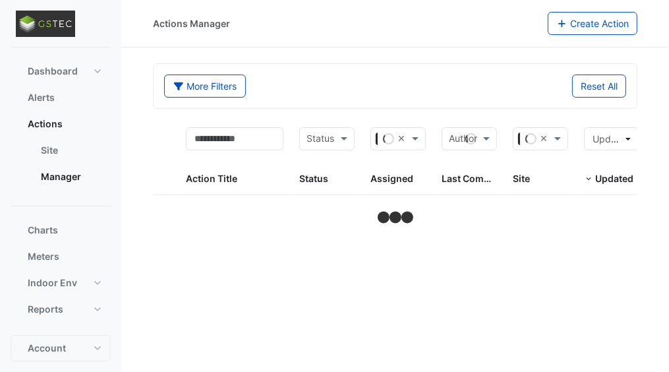
select select "***"
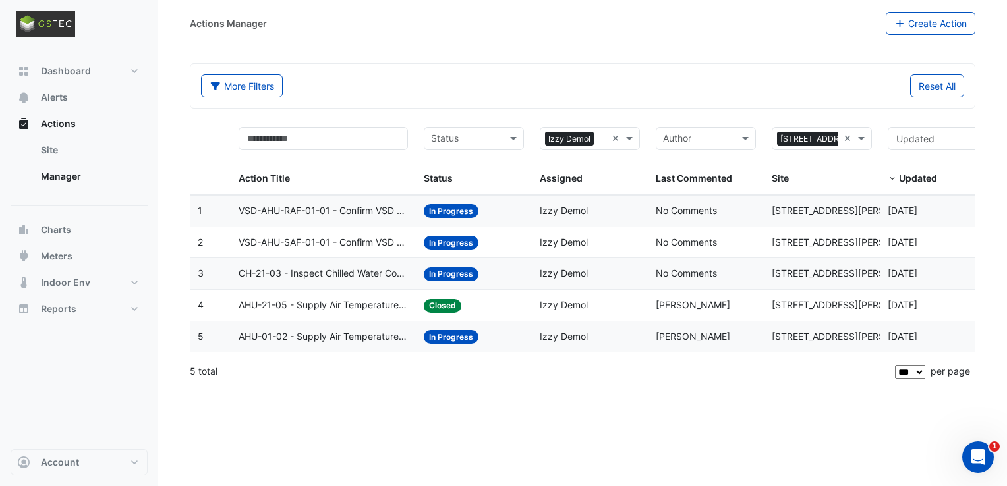
click at [348, 277] on span "CH-21-03 - Inspect Chilled Water Common Leave Temp Broken Sensor" at bounding box center [324, 273] width 170 height 15
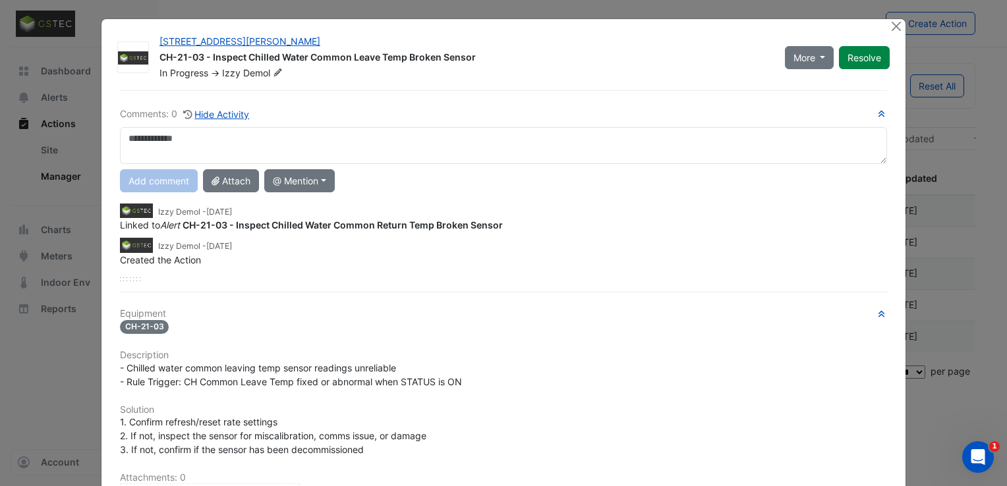
click at [248, 136] on textarea at bounding box center [503, 145] width 767 height 37
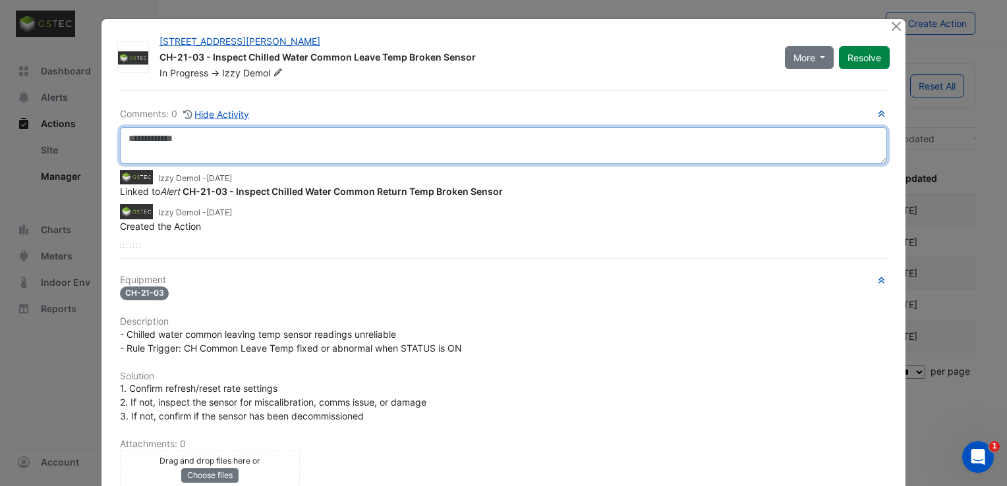
click at [312, 127] on textarea at bounding box center [503, 145] width 767 height 37
paste textarea "**********"
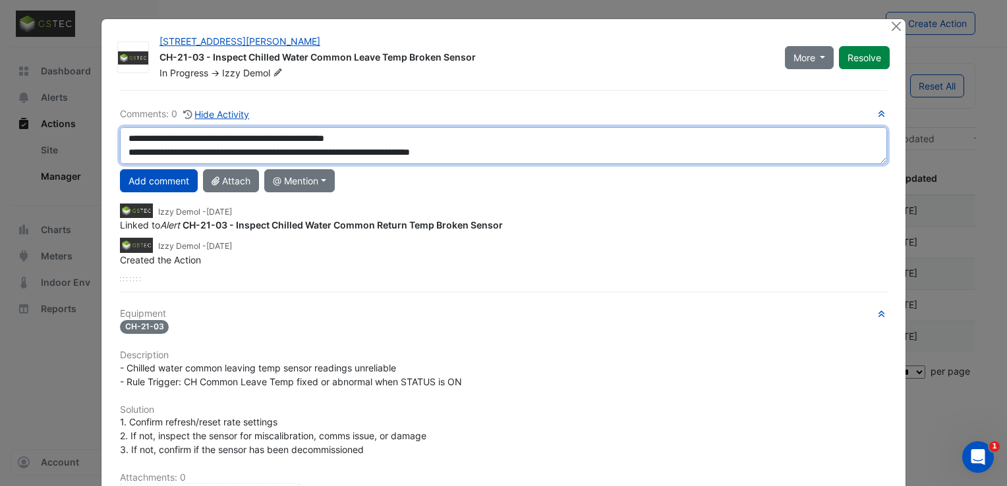
scroll to position [22, 0]
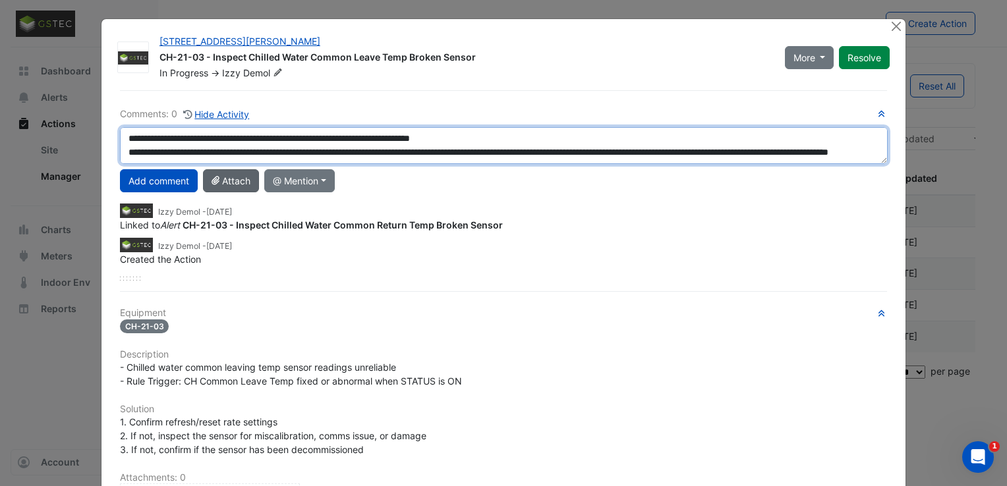
type textarea "**********"
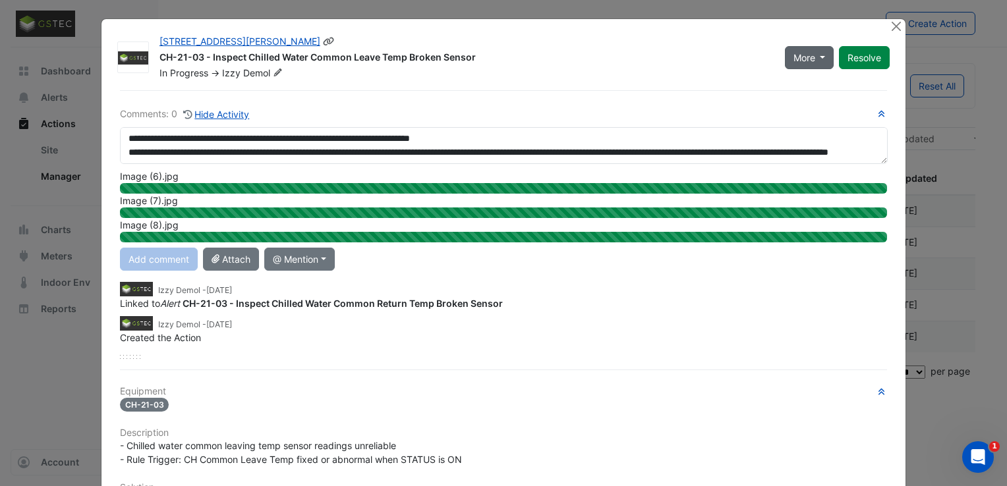
click at [678, 53] on button "More" at bounding box center [809, 57] width 49 height 23
click at [678, 86] on button "On Hold" at bounding box center [831, 85] width 104 height 19
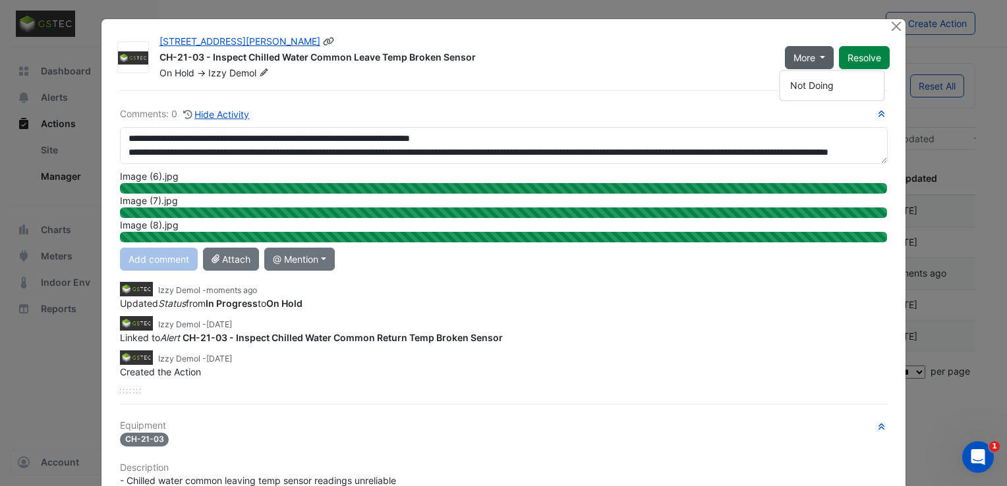
click at [678, 56] on button "More" at bounding box center [809, 57] width 49 height 23
click at [678, 61] on span "More" at bounding box center [804, 58] width 22 height 14
click at [678, 69] on div "On Hold -> Izzy Demol" at bounding box center [464, 73] width 612 height 13
click at [615, 78] on div "On Hold -> Izzy Demol" at bounding box center [464, 73] width 612 height 13
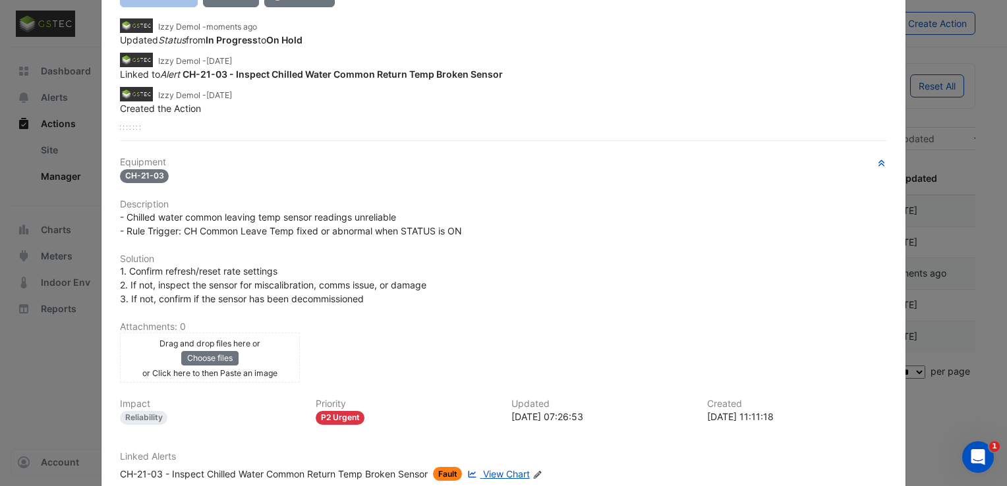
scroll to position [0, 0]
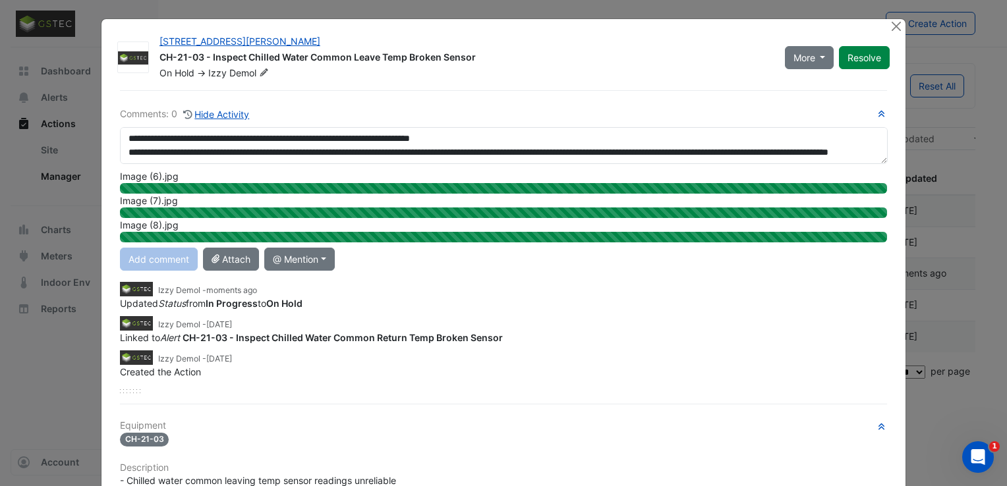
click at [169, 262] on div "Add comment Attach @ Mention Airmaster [GEOGRAPHIC_DATA] [PERSON_NAME] [PERSON_…" at bounding box center [503, 259] width 783 height 23
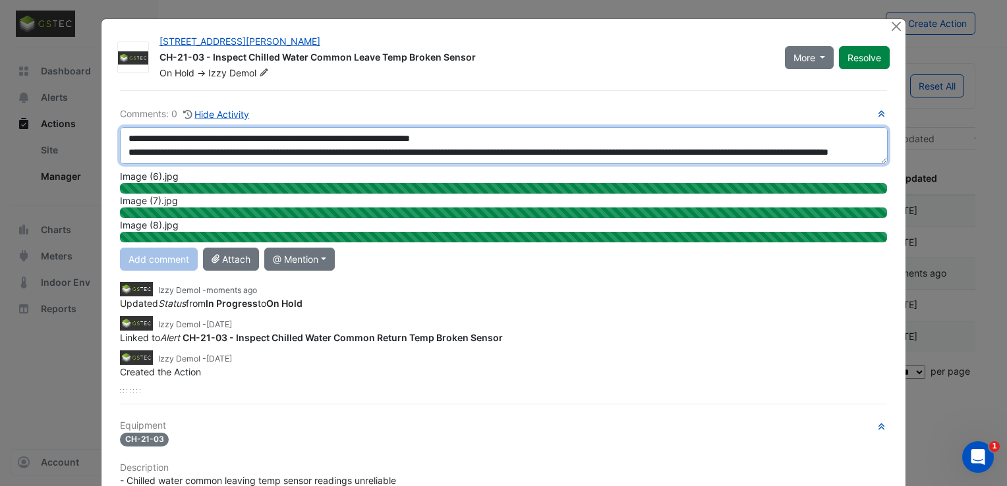
click at [239, 133] on textarea "**********" at bounding box center [504, 145] width 768 height 37
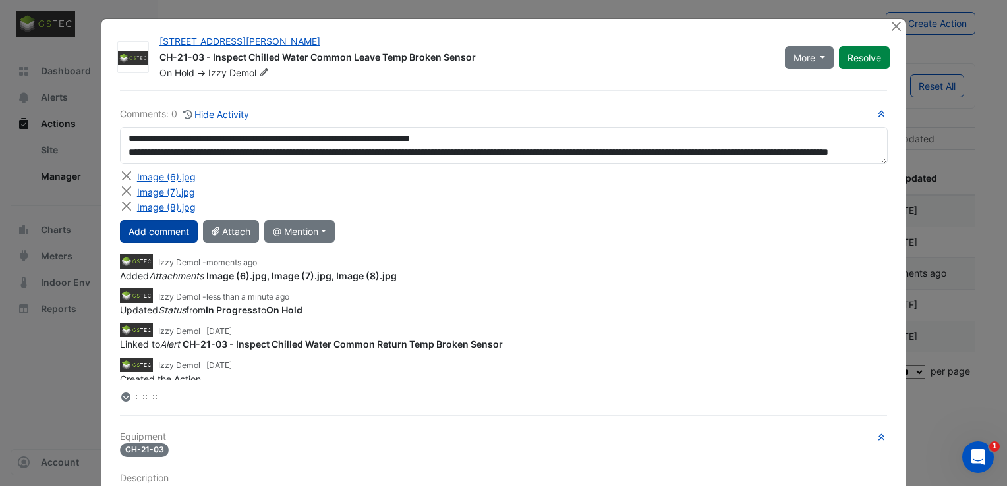
click at [161, 231] on button "Add comment" at bounding box center [159, 231] width 78 height 23
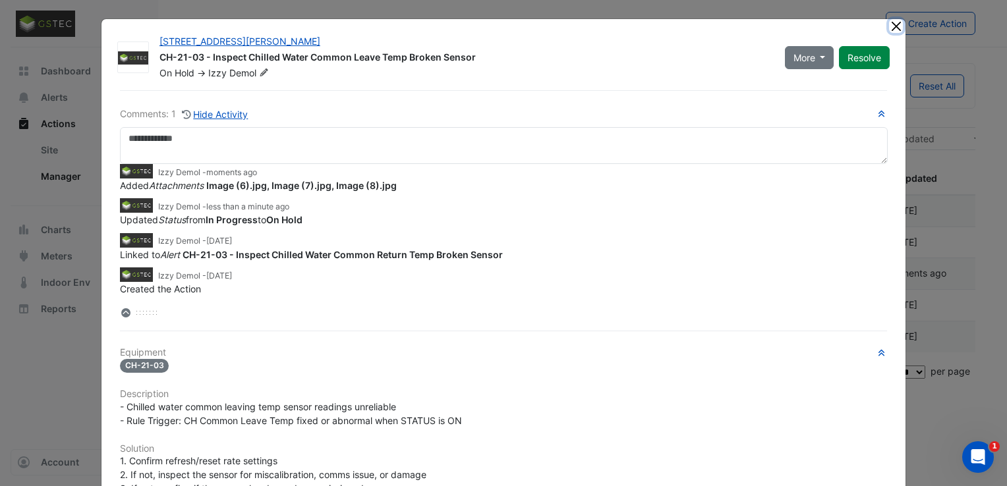
click at [678, 28] on button "Close" at bounding box center [896, 26] width 14 height 14
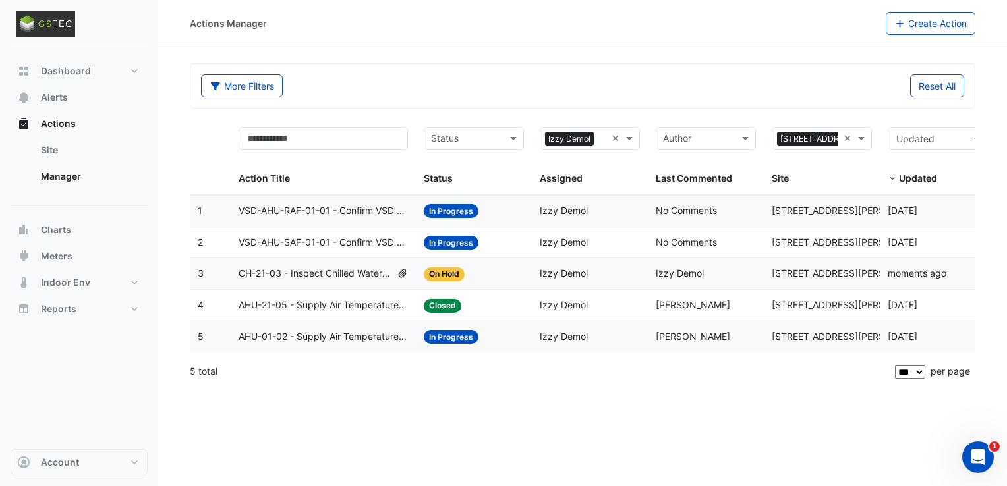
click at [346, 242] on span "VSD-AHU-SAF-01-01 - Confirm VSD Override On (Energy Waste)" at bounding box center [324, 242] width 170 height 15
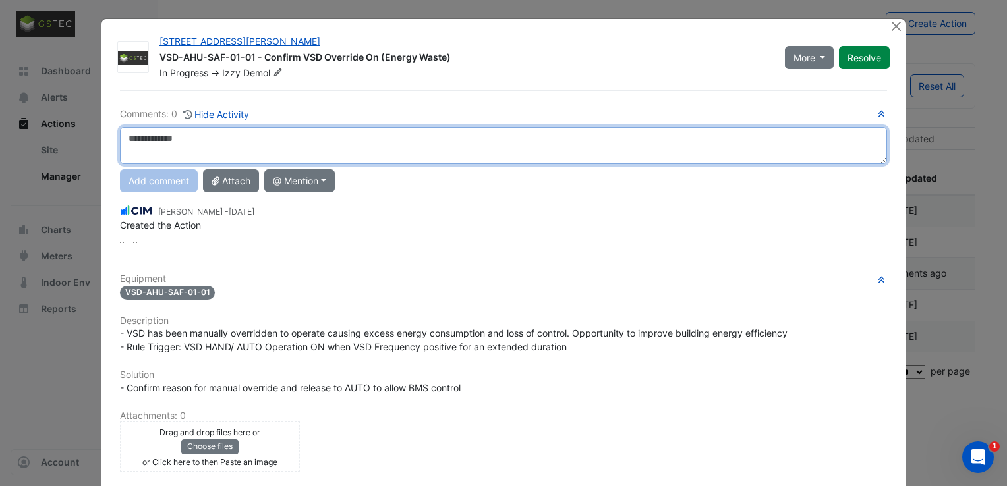
click at [258, 130] on textarea at bounding box center [503, 145] width 767 height 37
paste textarea "**********"
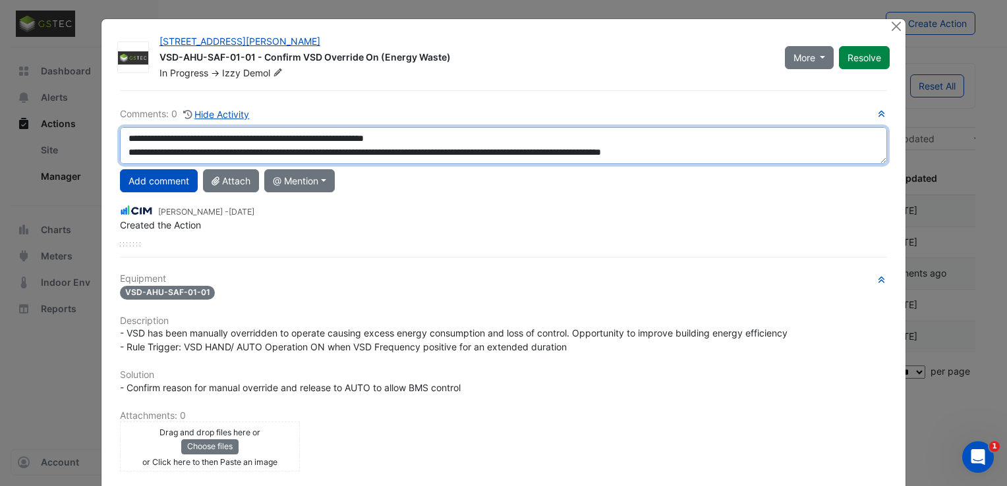
scroll to position [36, 0]
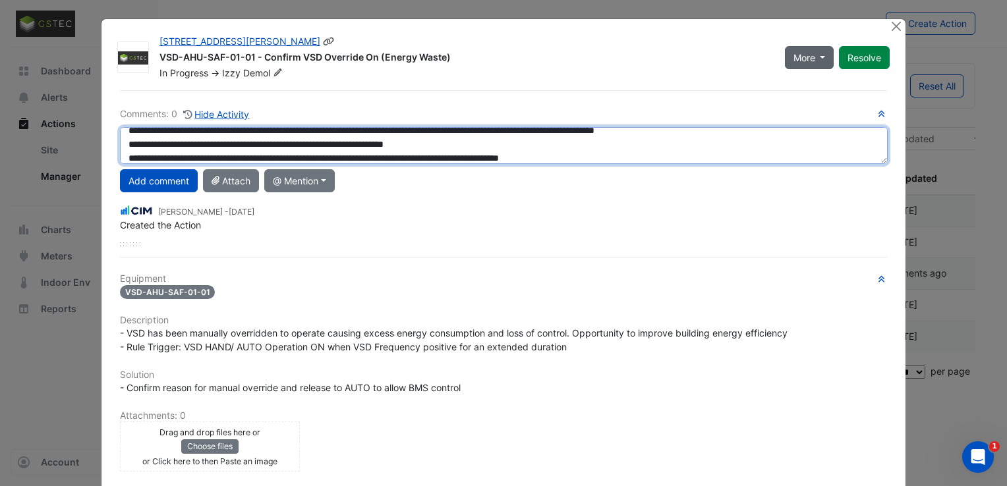
type textarea "**********"
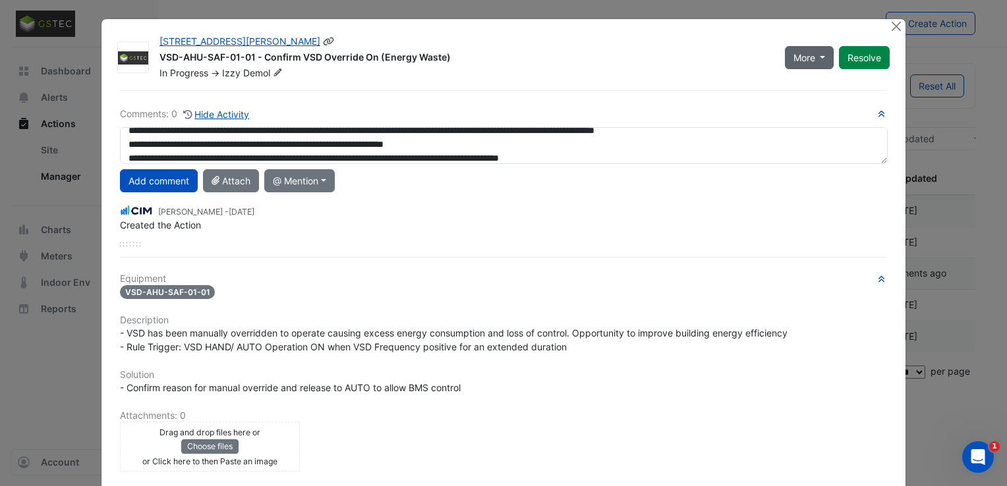
click at [678, 62] on span "More" at bounding box center [804, 58] width 22 height 14
click at [678, 80] on button "On Hold" at bounding box center [831, 85] width 104 height 19
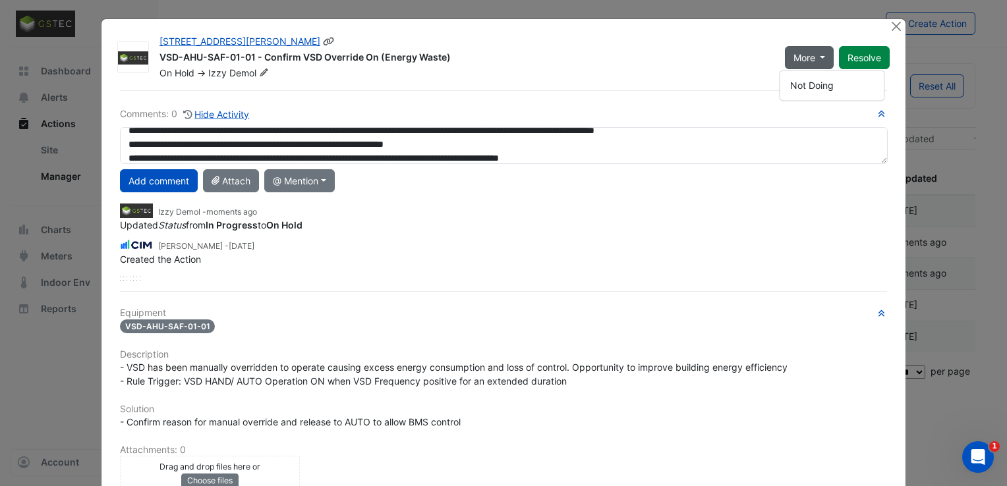
click at [633, 57] on div "VSD-AHU-SAF-01-01 - Confirm VSD Override On (Energy Waste)" at bounding box center [463, 59] width 609 height 16
click at [171, 175] on button "Add comment" at bounding box center [159, 180] width 78 height 23
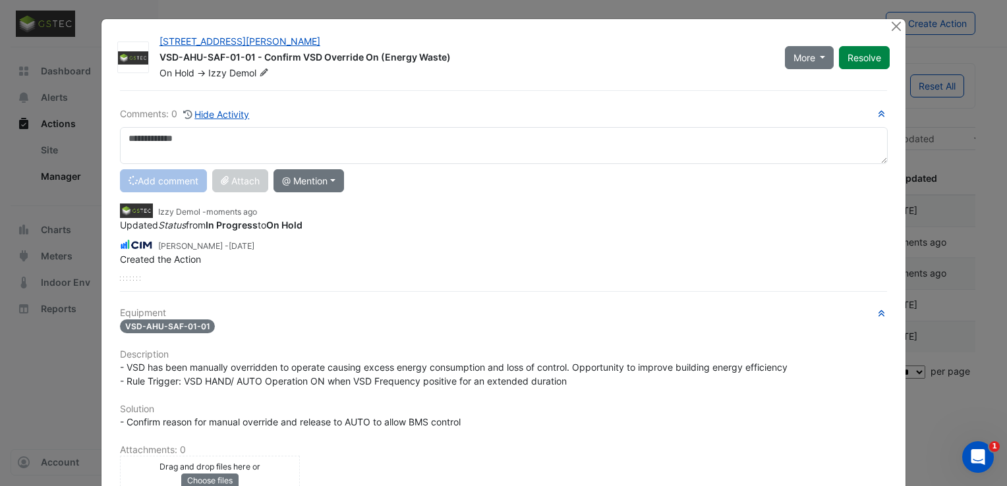
scroll to position [0, 0]
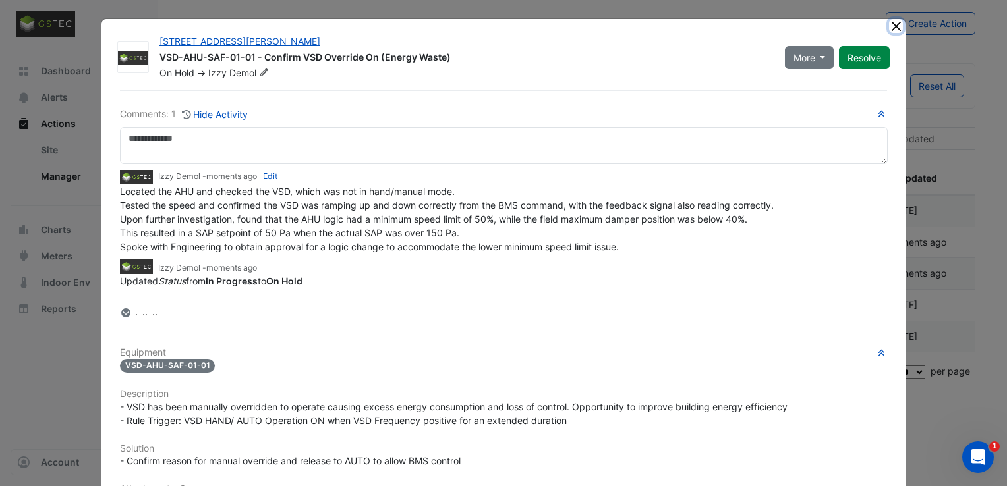
click at [678, 28] on button "Close" at bounding box center [896, 26] width 14 height 14
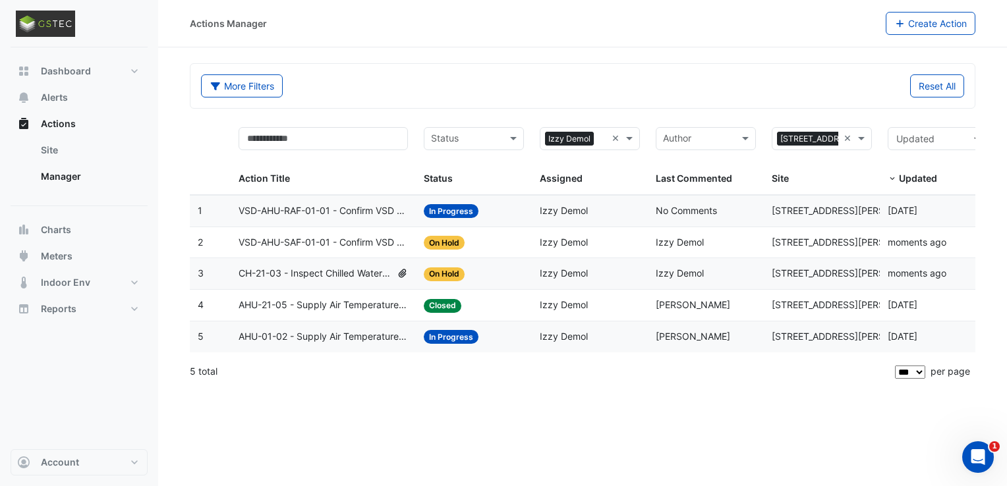
click at [361, 211] on span "VSD-AHU-RAF-01-01 - Confirm VSD Override On (Energy Waste)" at bounding box center [324, 211] width 170 height 15
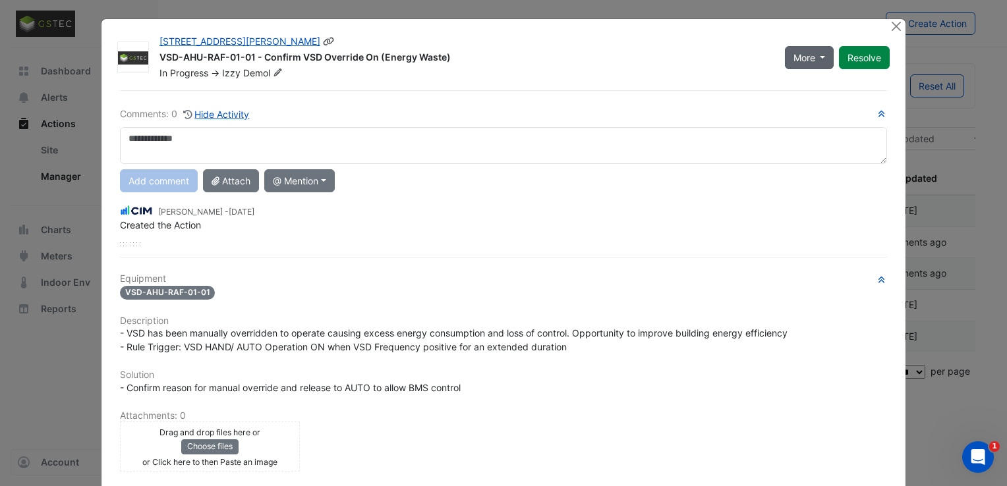
click at [678, 54] on span "More" at bounding box center [804, 58] width 22 height 14
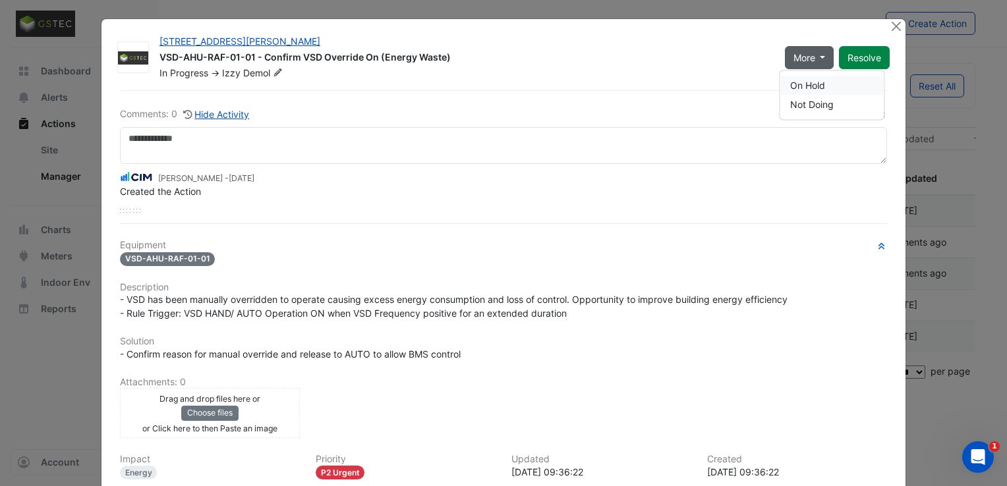
click at [678, 85] on button "On Hold" at bounding box center [831, 85] width 104 height 19
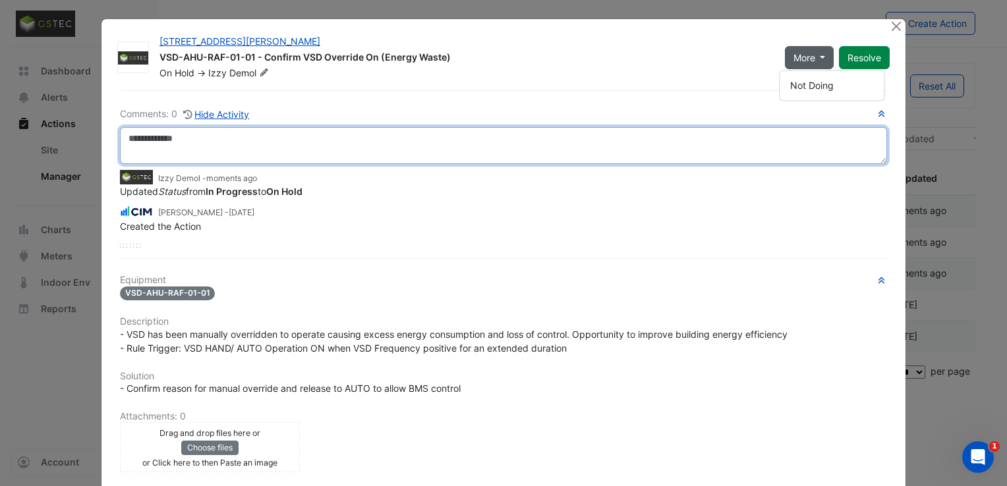
click at [381, 146] on textarea at bounding box center [503, 145] width 767 height 37
paste textarea "**********"
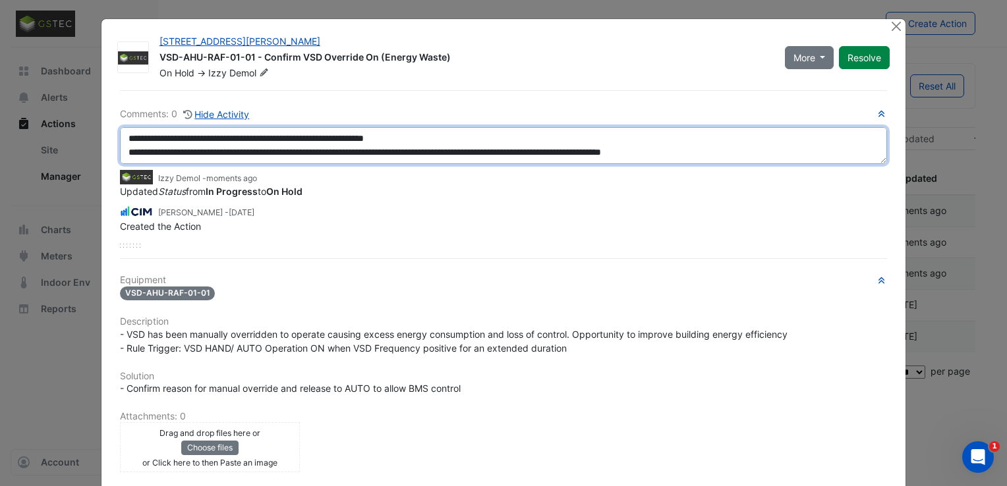
scroll to position [36, 0]
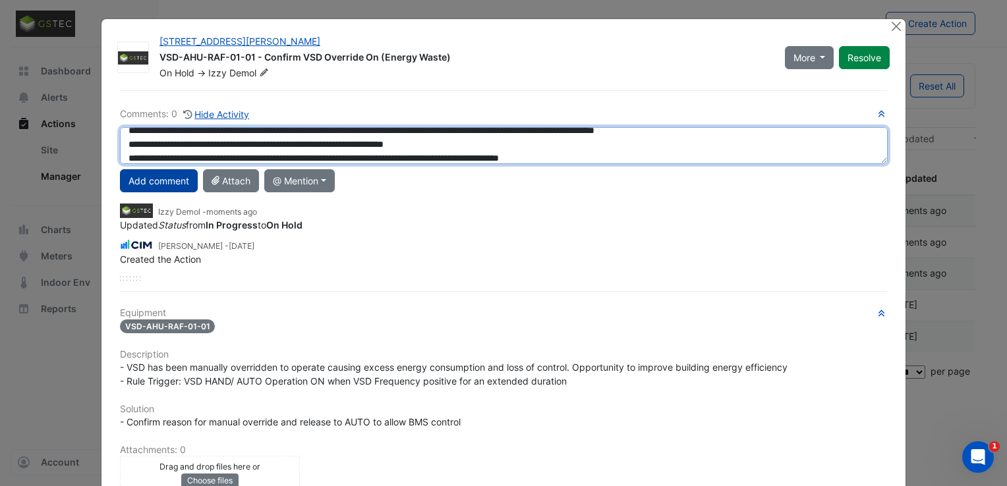
type textarea "**********"
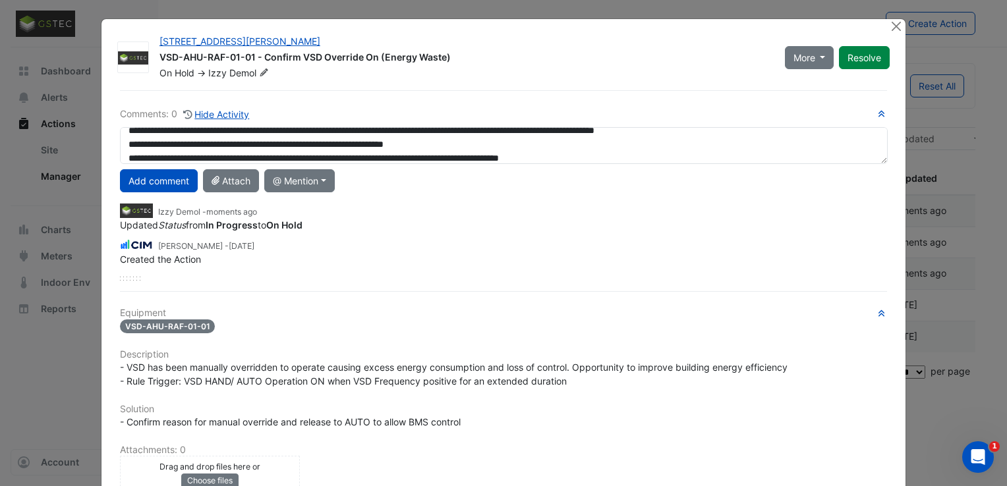
click at [179, 183] on button "Add comment" at bounding box center [159, 180] width 78 height 23
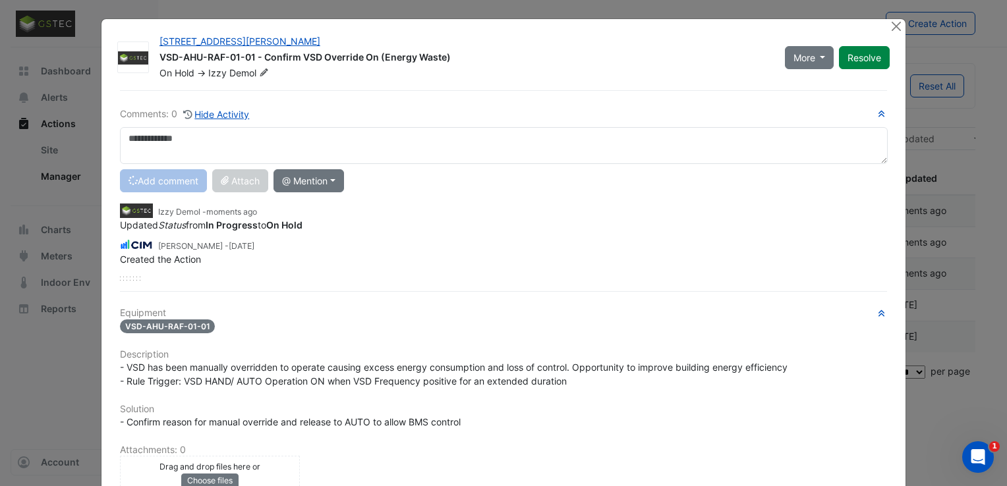
scroll to position [0, 0]
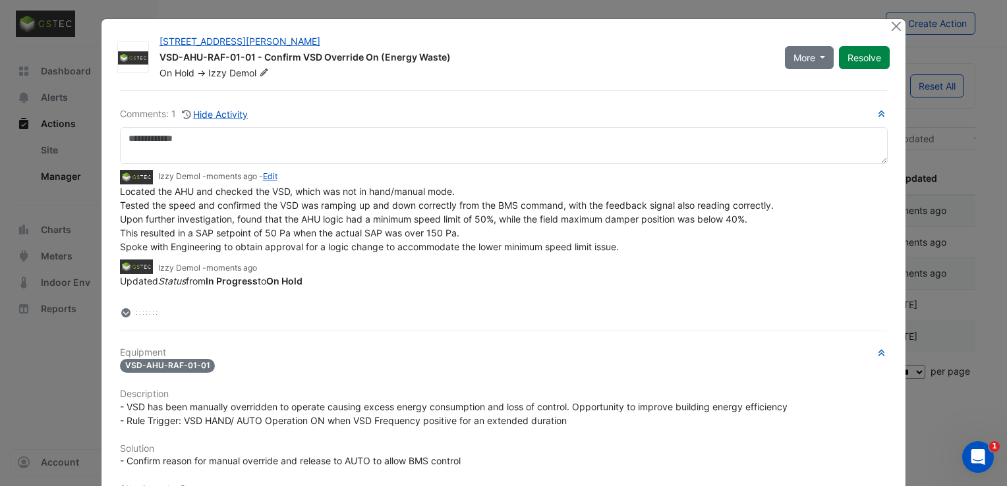
click at [425, 227] on span "Located the AHU and checked the VSD, which was not in hand/manual mode. Tested …" at bounding box center [447, 219] width 654 height 67
click at [678, 22] on button "Close" at bounding box center [896, 26] width 14 height 14
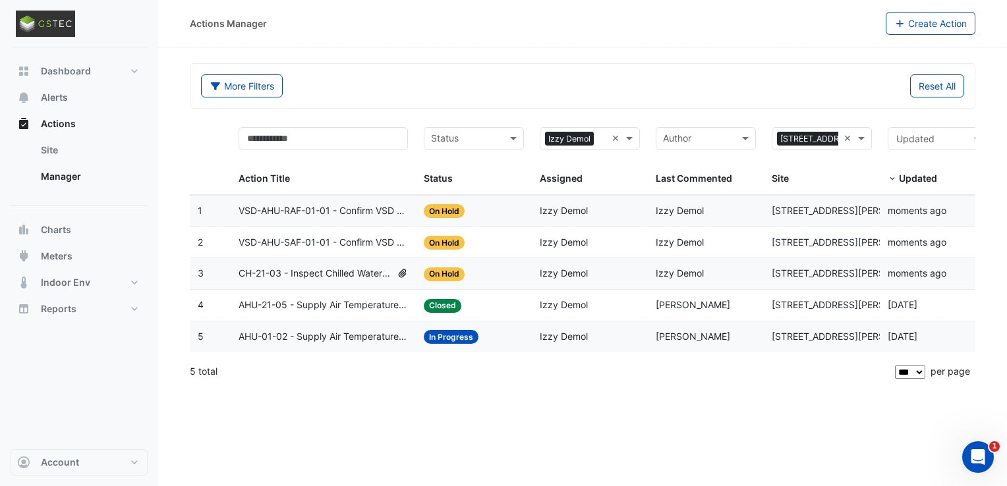
click at [519, 307] on div "Status: Closed" at bounding box center [474, 305] width 100 height 15
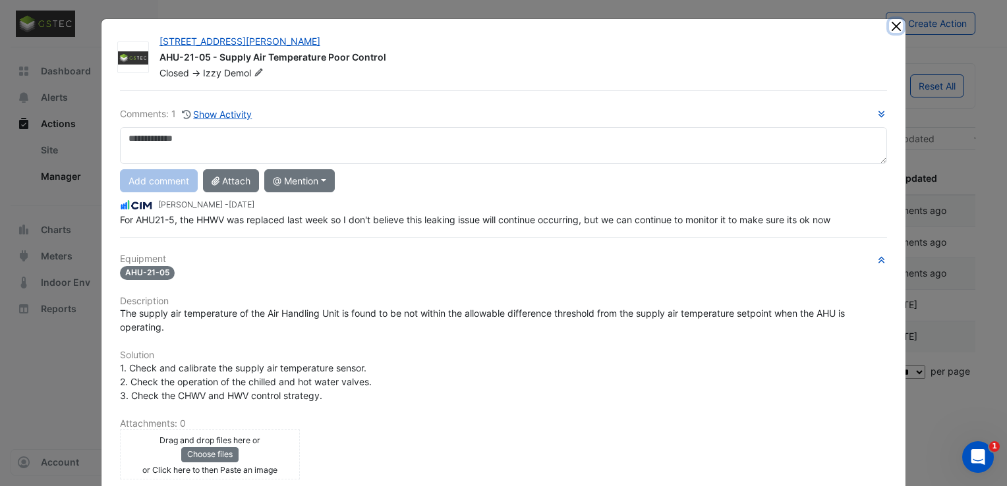
click at [678, 22] on button "Close" at bounding box center [896, 26] width 14 height 14
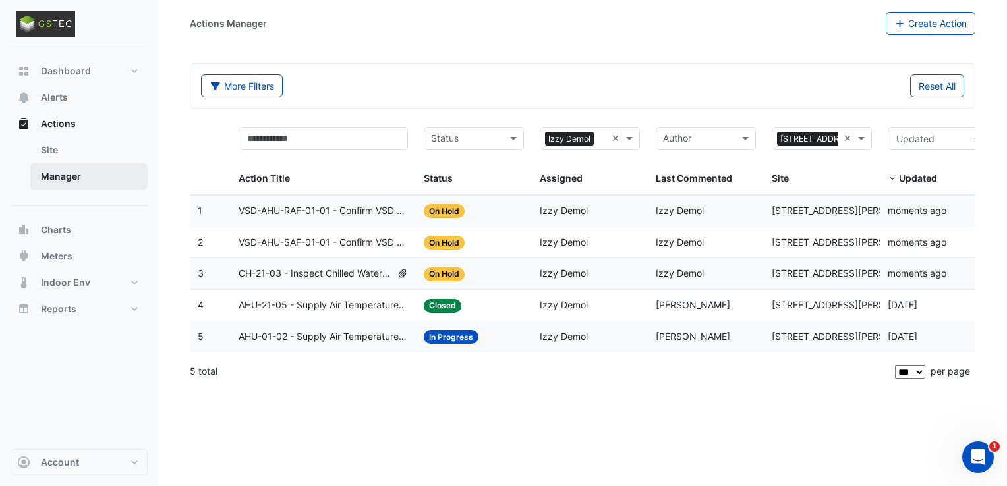
click at [100, 173] on link "Manager" at bounding box center [88, 176] width 117 height 26
click at [74, 151] on link "Site" at bounding box center [88, 150] width 117 height 26
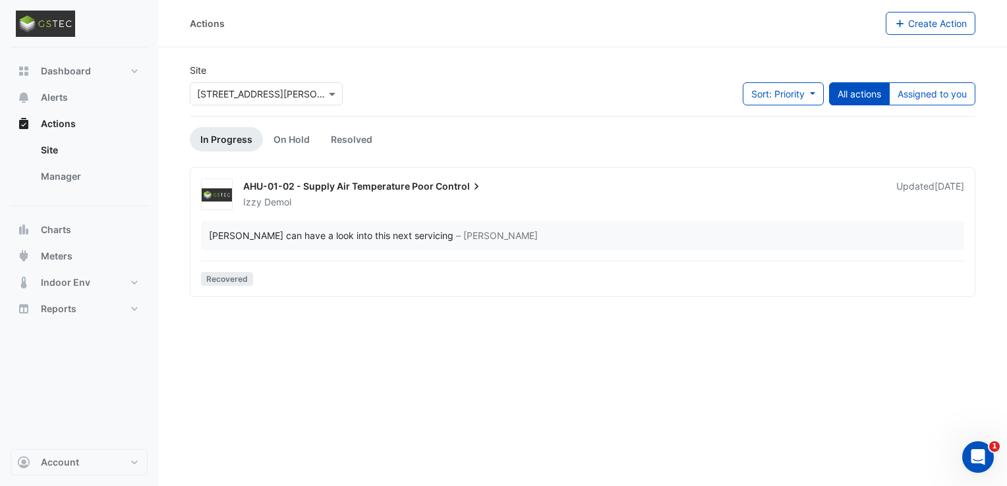
click at [678, 94] on button "All actions" at bounding box center [859, 93] width 61 height 23
click at [80, 97] on button "Alerts" at bounding box center [79, 97] width 137 height 26
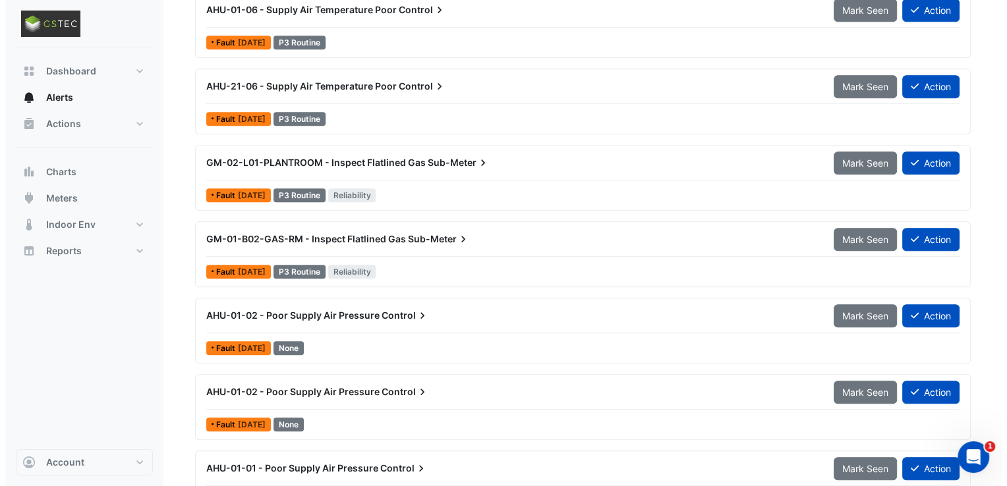
scroll to position [743, 0]
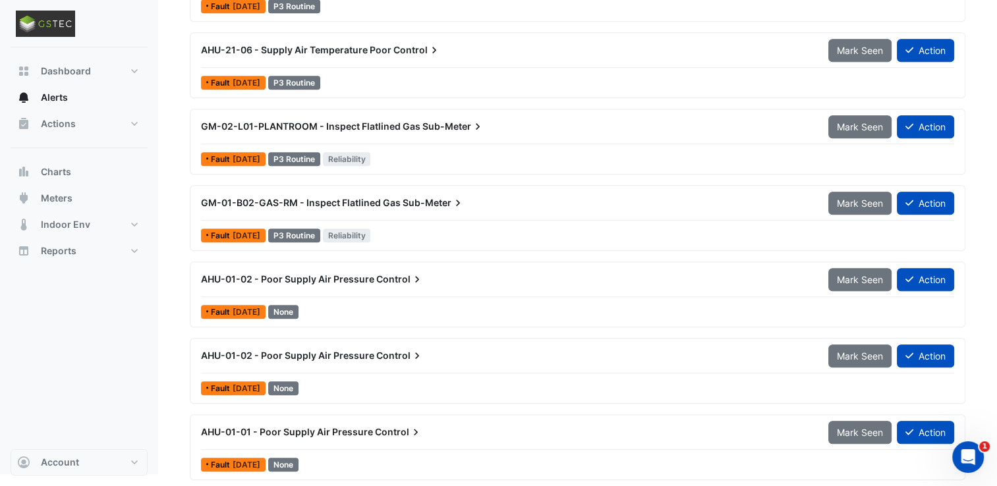
click at [372, 273] on div "AHU-01-02 - Poor Supply Air Pressure Control" at bounding box center [506, 279] width 611 height 13
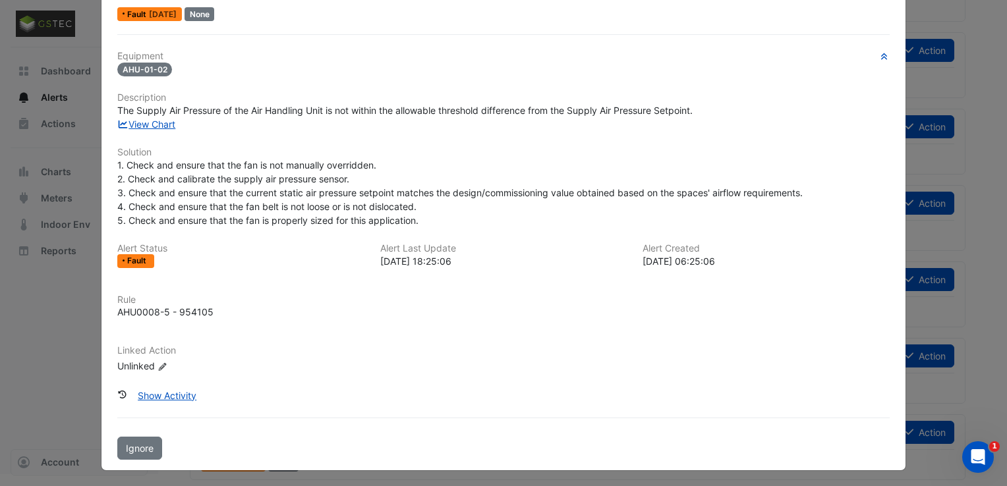
scroll to position [61, 0]
click at [135, 125] on link "View Chart" at bounding box center [146, 123] width 59 height 11
click at [23, 371] on ngb-modal-window "AHU-01-02 - Poor Supply Air Pressure Control Mark Seen Action Fault [DATE] None…" at bounding box center [503, 243] width 1007 height 486
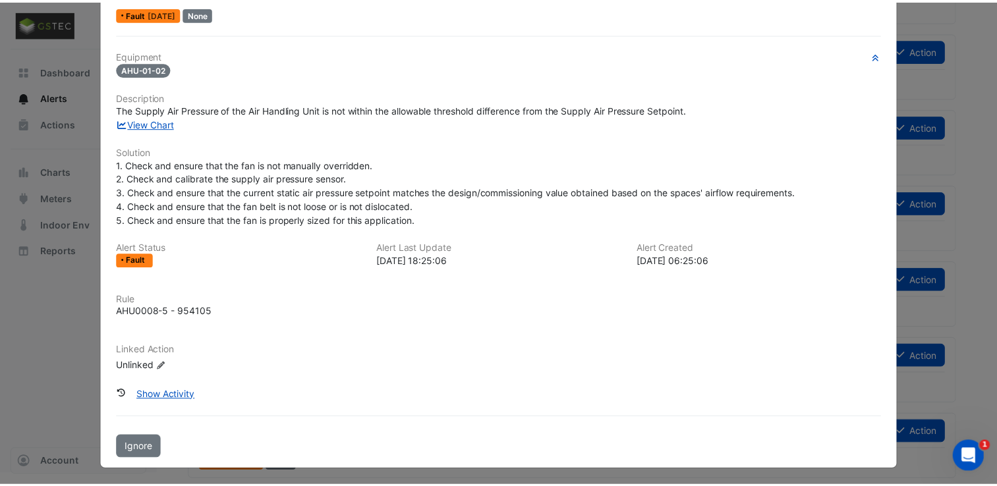
scroll to position [0, 0]
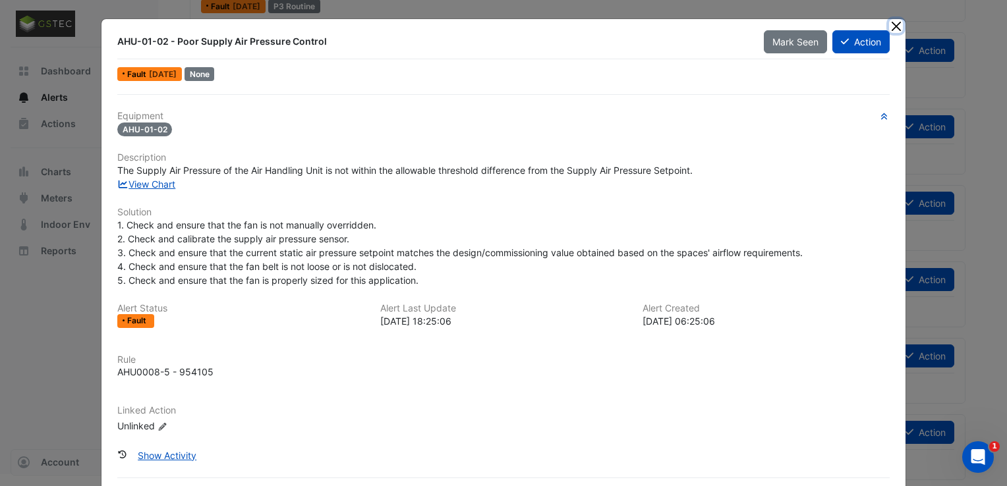
click at [678, 26] on button "Close" at bounding box center [896, 26] width 14 height 14
